Goal: Task Accomplishment & Management: Use online tool/utility

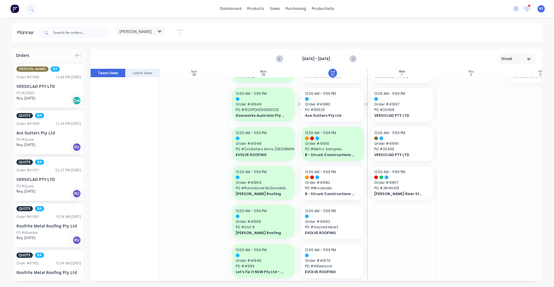
scroll to position [0, 0]
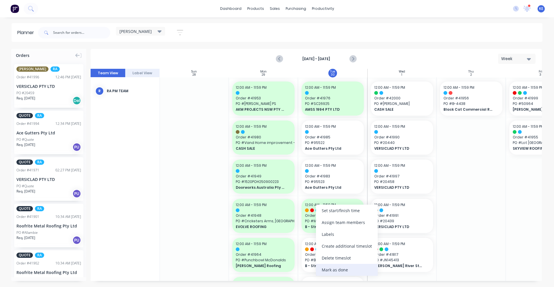
click at [336, 266] on div "Mark as done" at bounding box center [347, 269] width 62 height 12
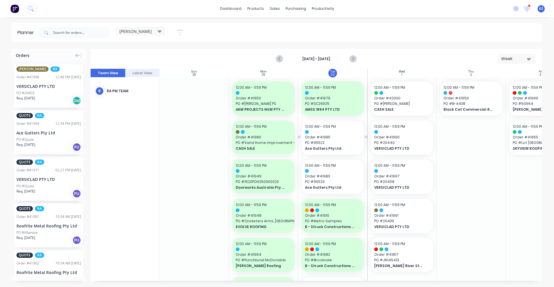
click at [340, 139] on div "12:00 AM - 11:59 PM Order # 41985 PO # 95522 Ace Gutters Pty Ltd" at bounding box center [333, 137] width 62 height 34
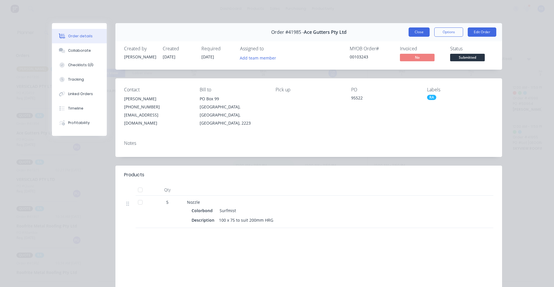
click at [421, 32] on button "Close" at bounding box center [419, 31] width 21 height 9
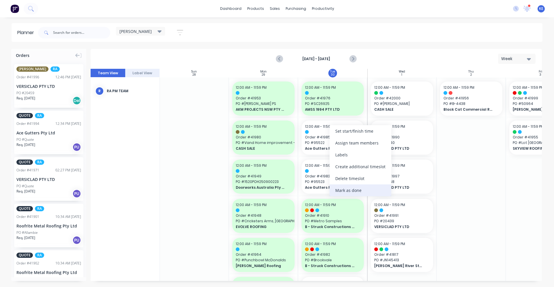
click at [364, 192] on div "Mark as done" at bounding box center [361, 190] width 62 height 12
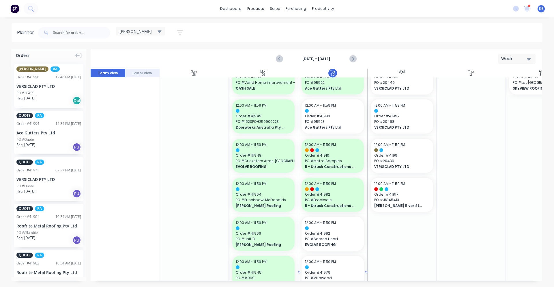
scroll to position [180, 0]
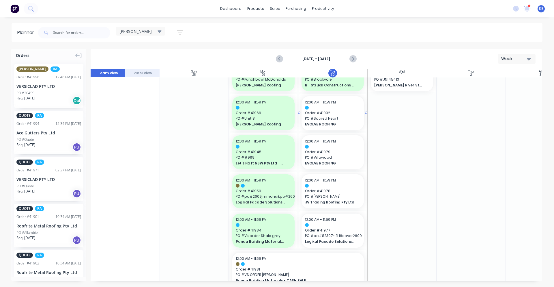
click at [311, 117] on span "PO # Sacred Heart" at bounding box center [332, 118] width 55 height 5
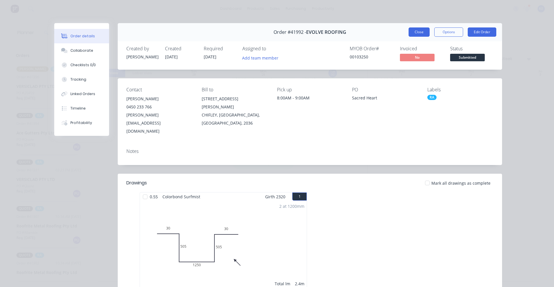
click at [419, 33] on button "Close" at bounding box center [419, 31] width 21 height 9
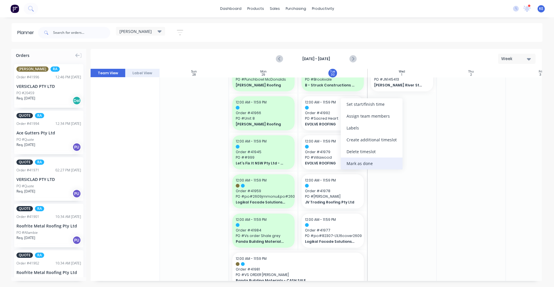
click at [383, 160] on div "Mark as done" at bounding box center [372, 163] width 62 height 12
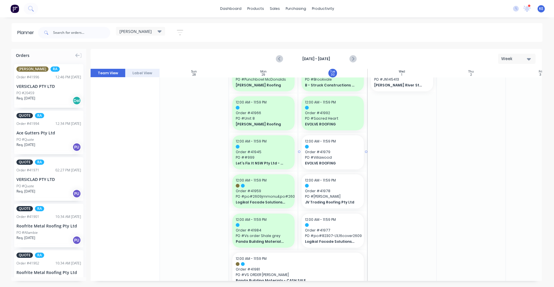
click at [348, 159] on span "PO # Villawood" at bounding box center [332, 157] width 55 height 5
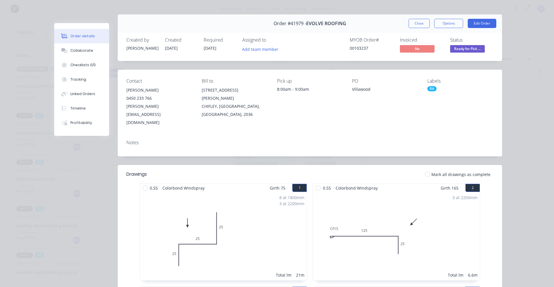
scroll to position [0, 0]
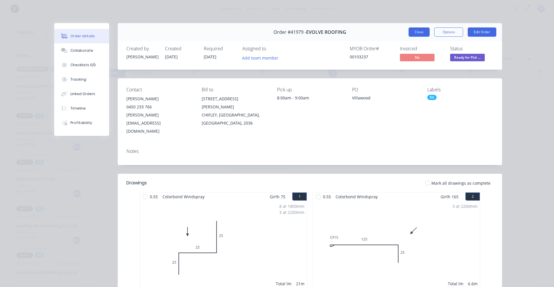
click at [412, 27] on button "Close" at bounding box center [419, 31] width 21 height 9
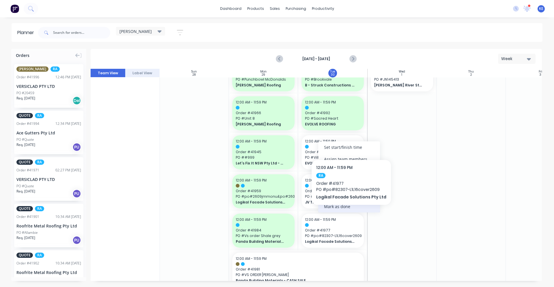
click at [347, 207] on div "Mark as done" at bounding box center [349, 206] width 62 height 12
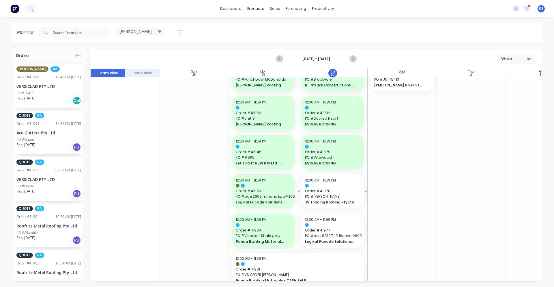
click at [351, 195] on span "PO # [PERSON_NAME]" at bounding box center [332, 196] width 55 height 5
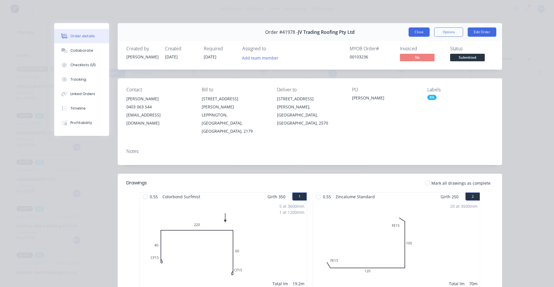
click at [417, 31] on button "Close" at bounding box center [419, 31] width 21 height 9
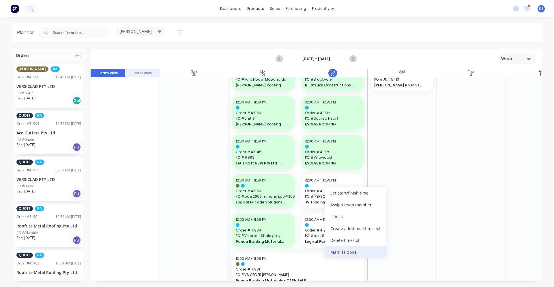
click at [349, 257] on div "Mark as done" at bounding box center [356, 252] width 62 height 12
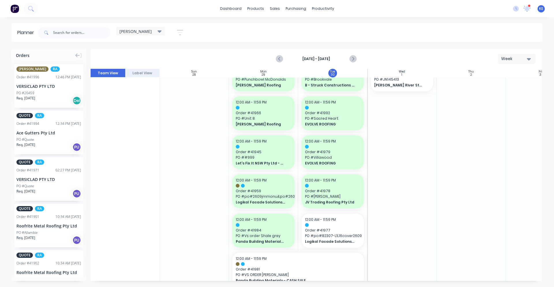
click at [419, 202] on div at bounding box center [401, 230] width 69 height 667
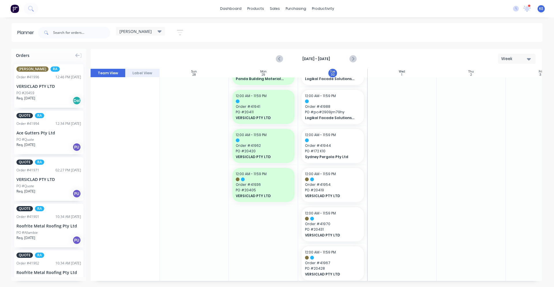
scroll to position [471, 0]
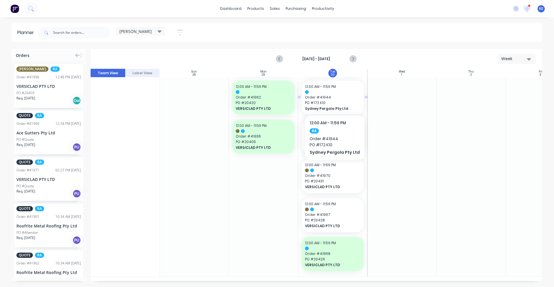
click at [317, 100] on span "PO # 172 K10" at bounding box center [332, 102] width 55 height 5
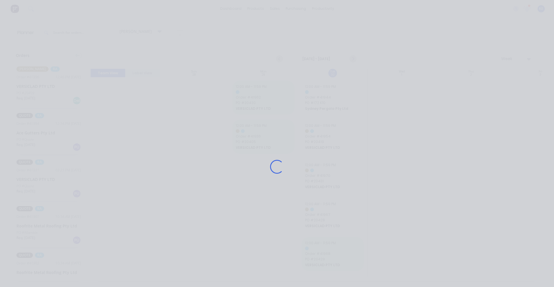
scroll to position [467, 0]
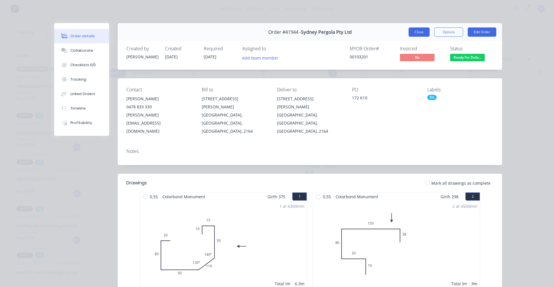
click at [411, 32] on button "Close" at bounding box center [419, 31] width 21 height 9
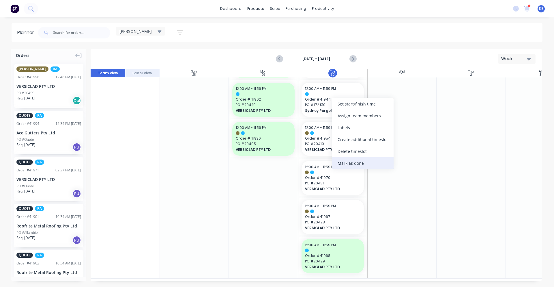
click at [368, 167] on div "Mark as done" at bounding box center [363, 163] width 62 height 12
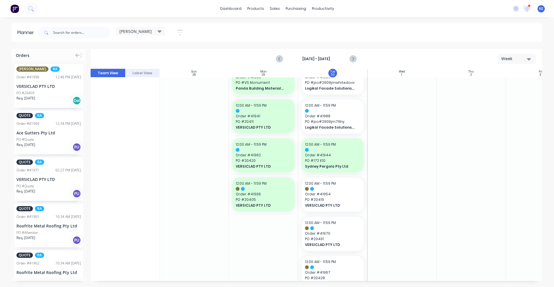
scroll to position [351, 0]
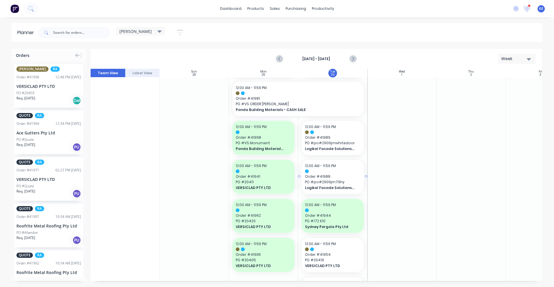
click at [347, 183] on span "PO # po#2909jm79hy" at bounding box center [332, 181] width 55 height 5
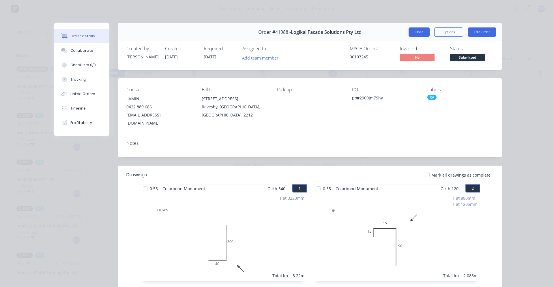
click at [413, 34] on button "Close" at bounding box center [419, 31] width 21 height 9
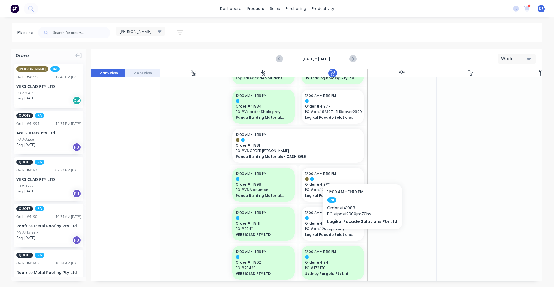
scroll to position [291, 0]
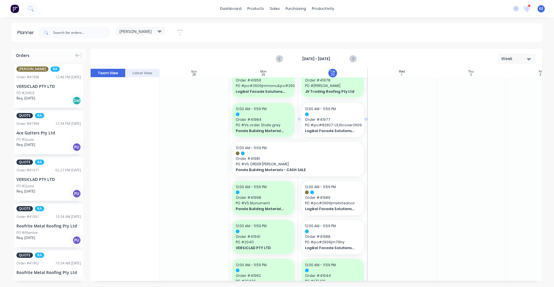
click at [332, 125] on span "PO # po#82307-L1L16cover2609" at bounding box center [332, 124] width 55 height 5
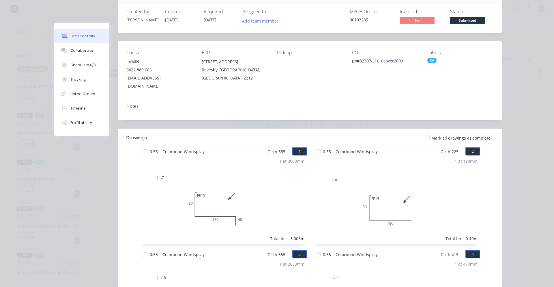
scroll to position [0, 0]
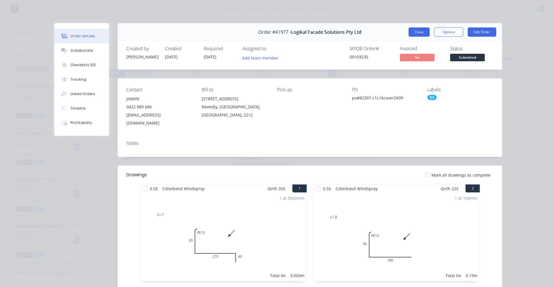
click at [412, 34] on button "Close" at bounding box center [419, 31] width 21 height 9
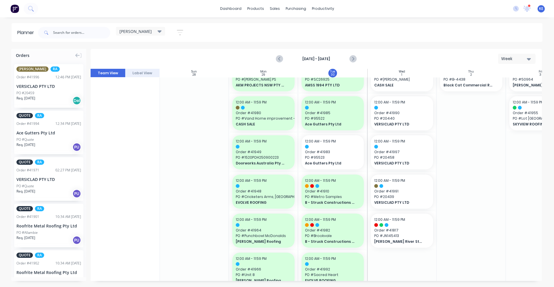
scroll to position [0, 0]
